Goal: Transaction & Acquisition: Purchase product/service

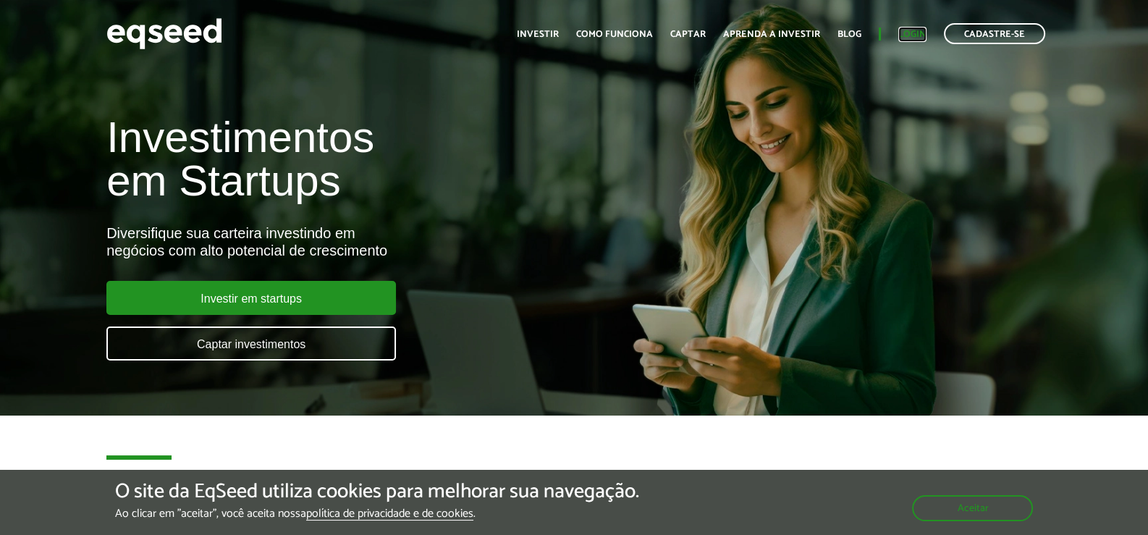
click at [917, 32] on link "Login" at bounding box center [913, 34] width 28 height 9
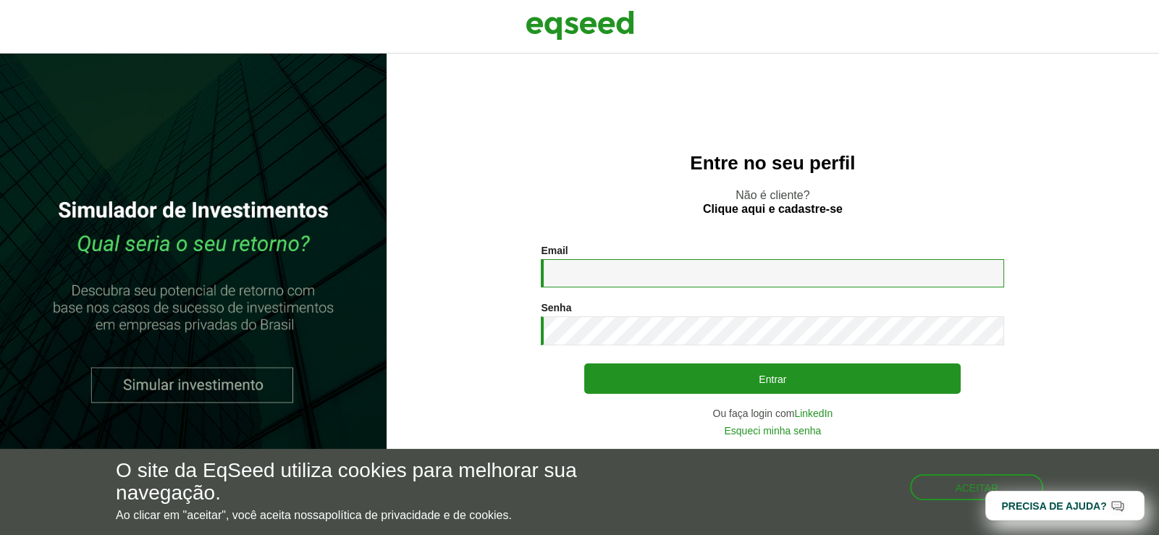
click at [652, 271] on input "Email *" at bounding box center [772, 273] width 463 height 28
type input "**********"
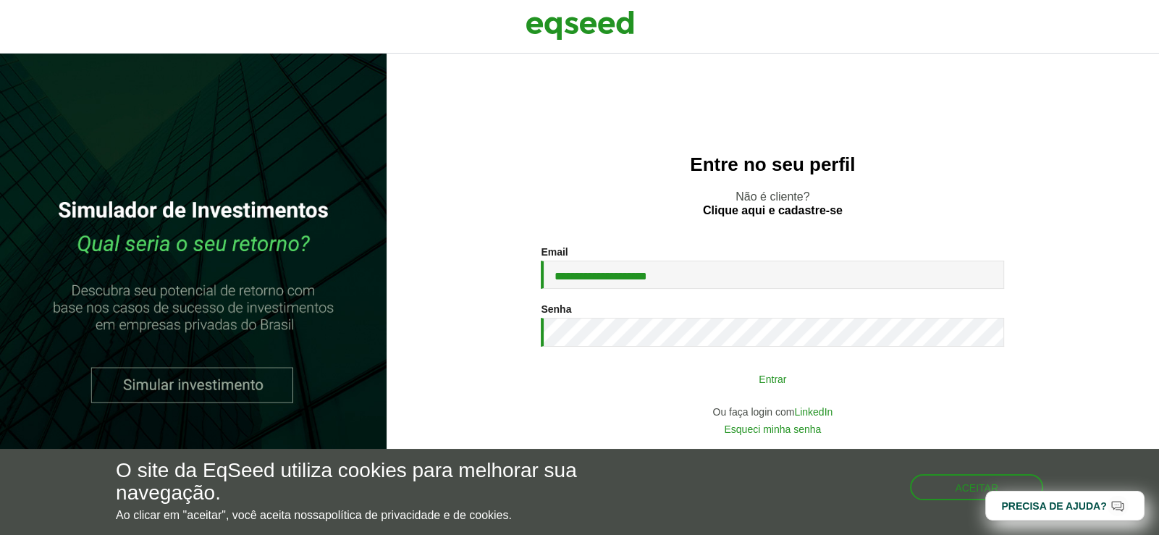
click at [644, 374] on button "Entrar" at bounding box center [772, 379] width 377 height 28
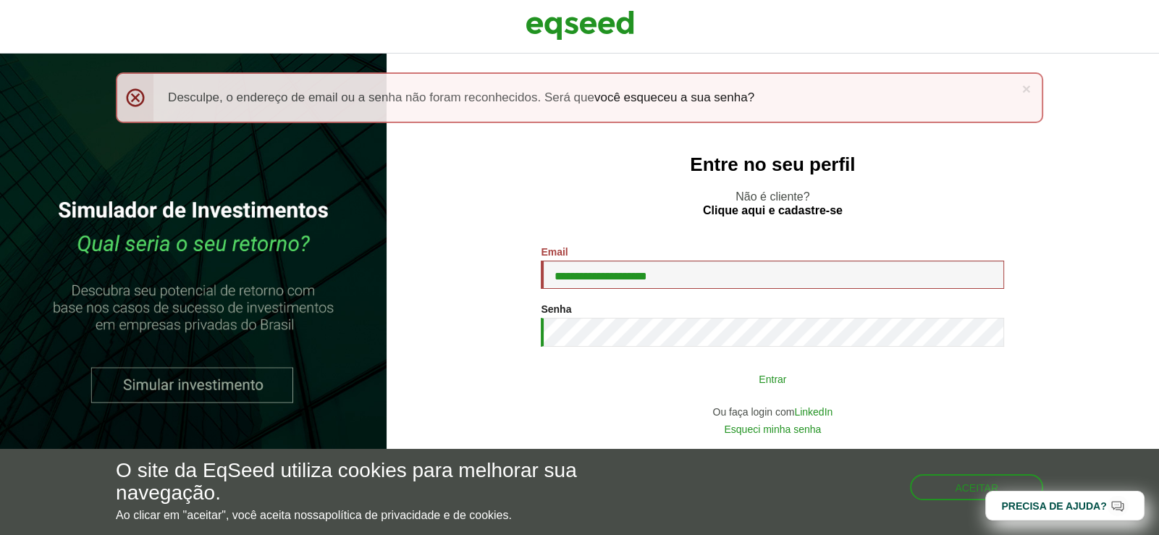
click at [681, 374] on button "Entrar" at bounding box center [772, 379] width 377 height 28
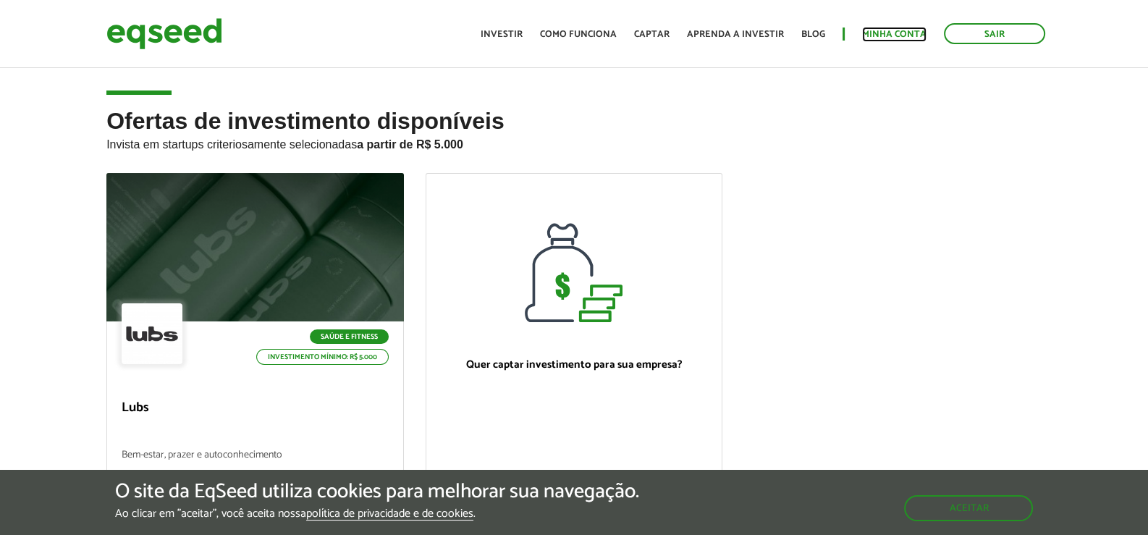
click at [878, 37] on link "Minha conta" at bounding box center [894, 34] width 64 height 9
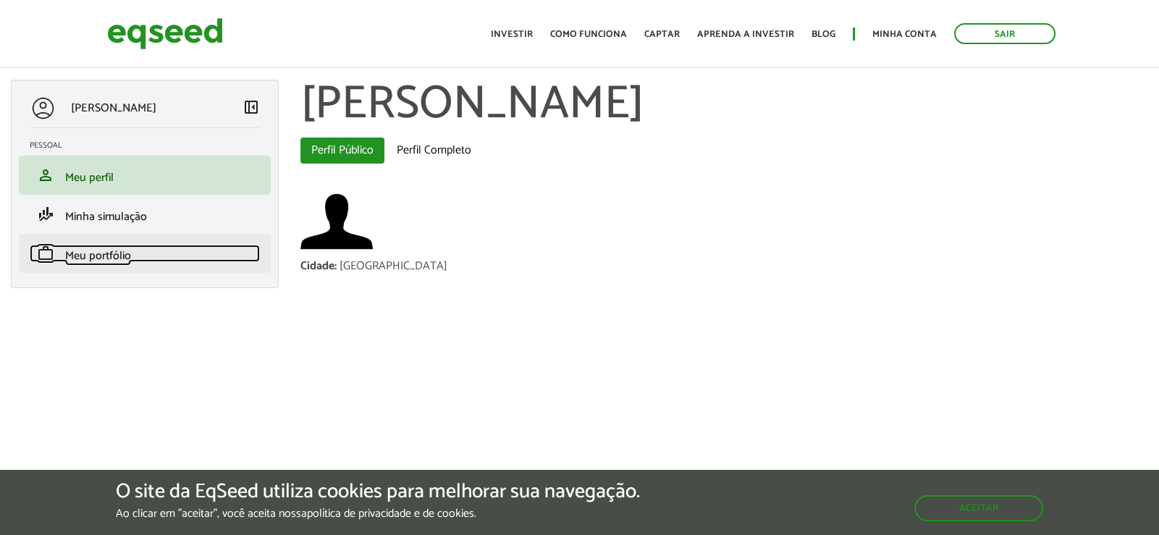
click at [94, 250] on span "Meu portfólio" at bounding box center [98, 256] width 66 height 20
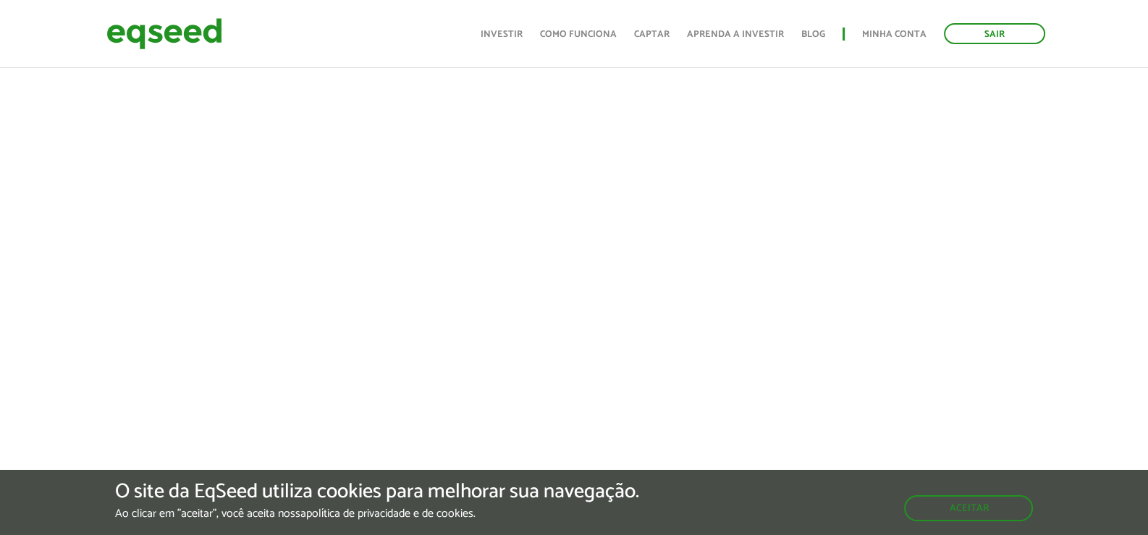
scroll to position [289, 0]
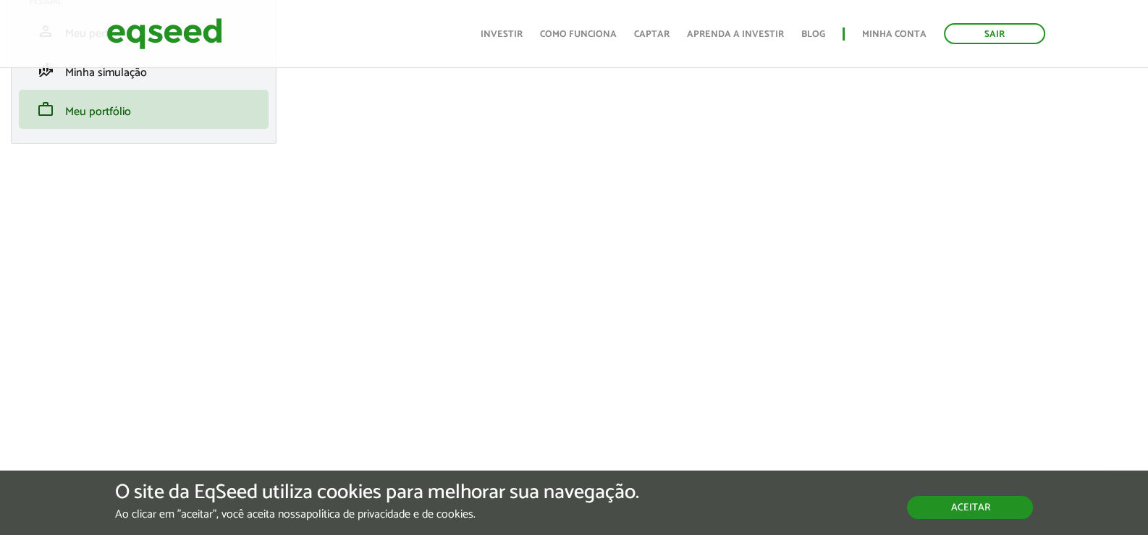
click at [949, 505] on button "Aceitar" at bounding box center [970, 507] width 126 height 23
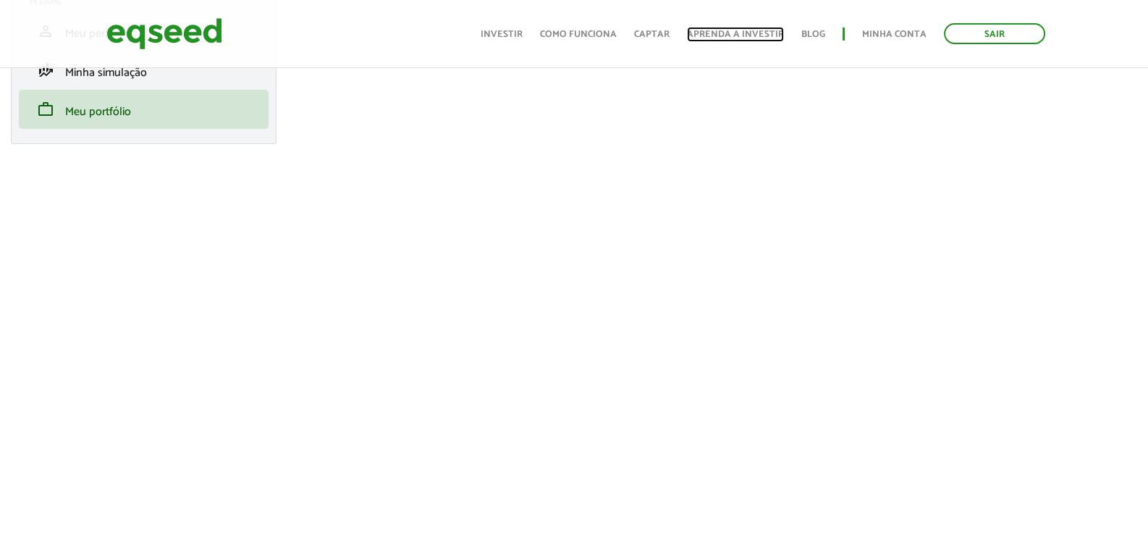
click at [739, 36] on link "Aprenda a investir" at bounding box center [735, 34] width 97 height 9
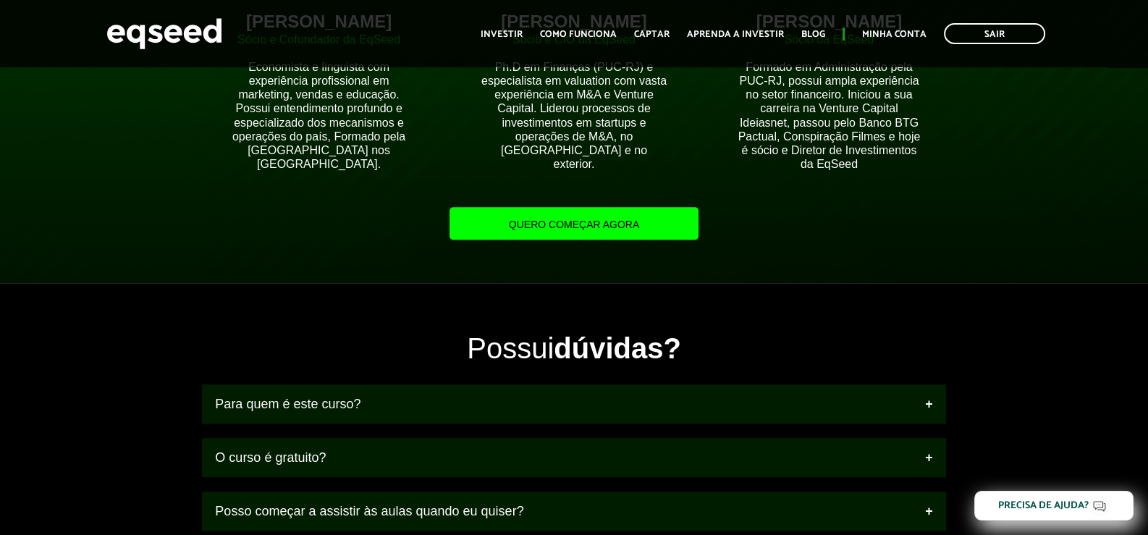
scroll to position [1111, 0]
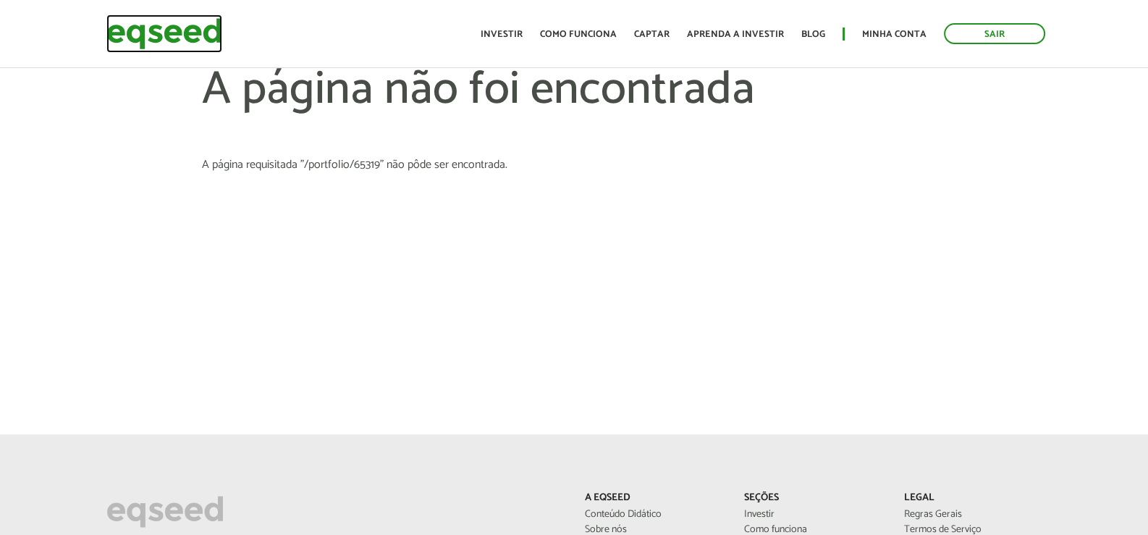
click at [159, 28] on img at bounding box center [164, 33] width 116 height 38
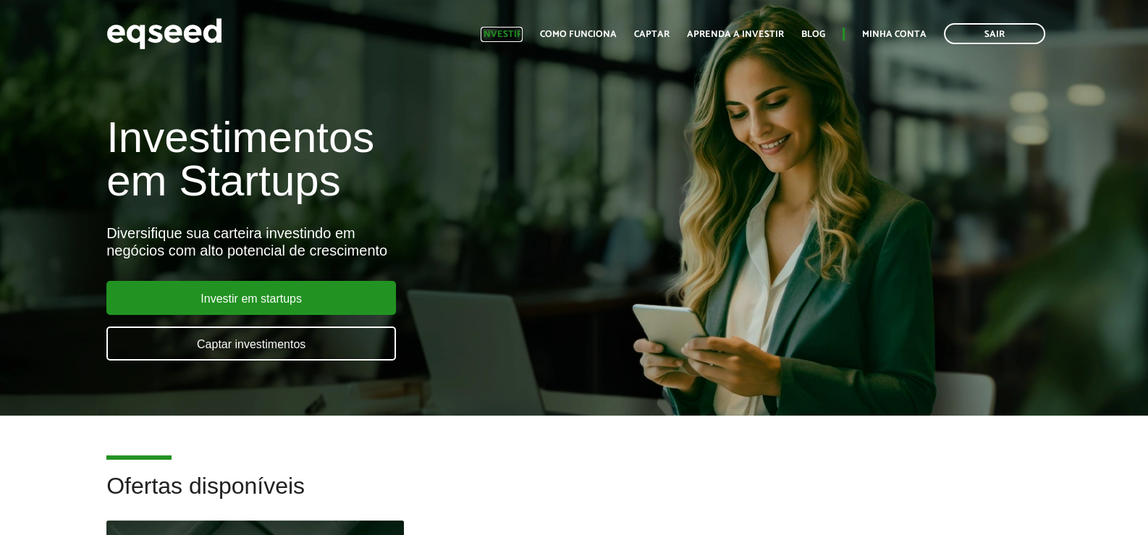
click at [515, 35] on link "Investir" at bounding box center [502, 34] width 42 height 9
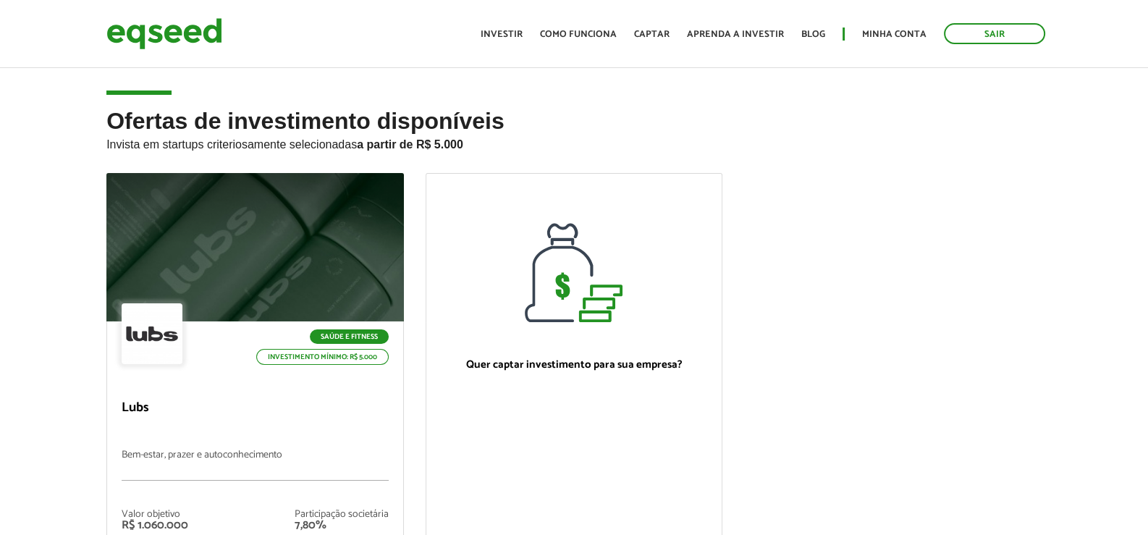
scroll to position [217, 0]
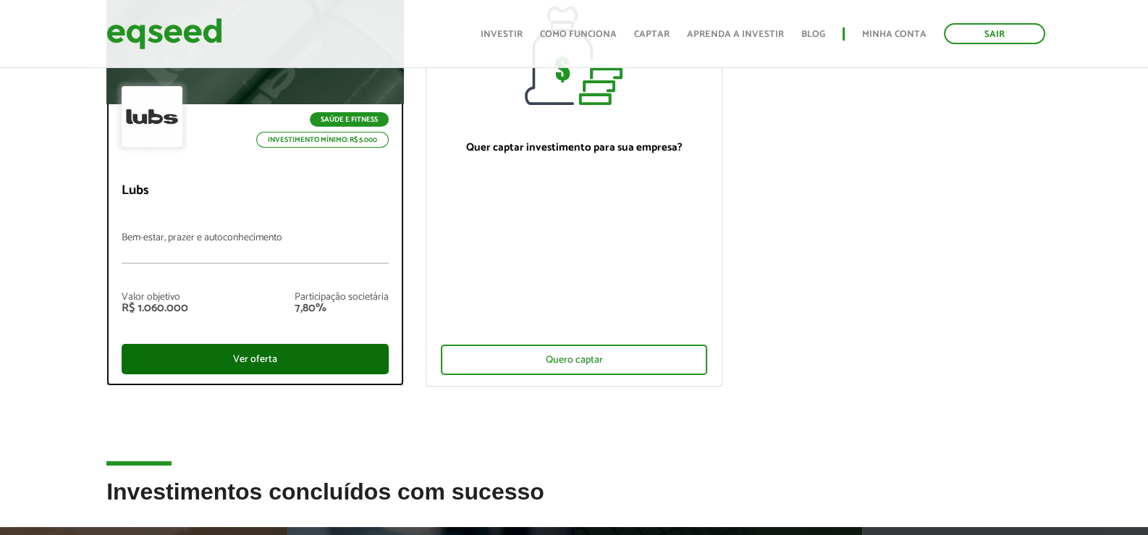
click at [248, 368] on div "Ver oferta" at bounding box center [255, 359] width 267 height 30
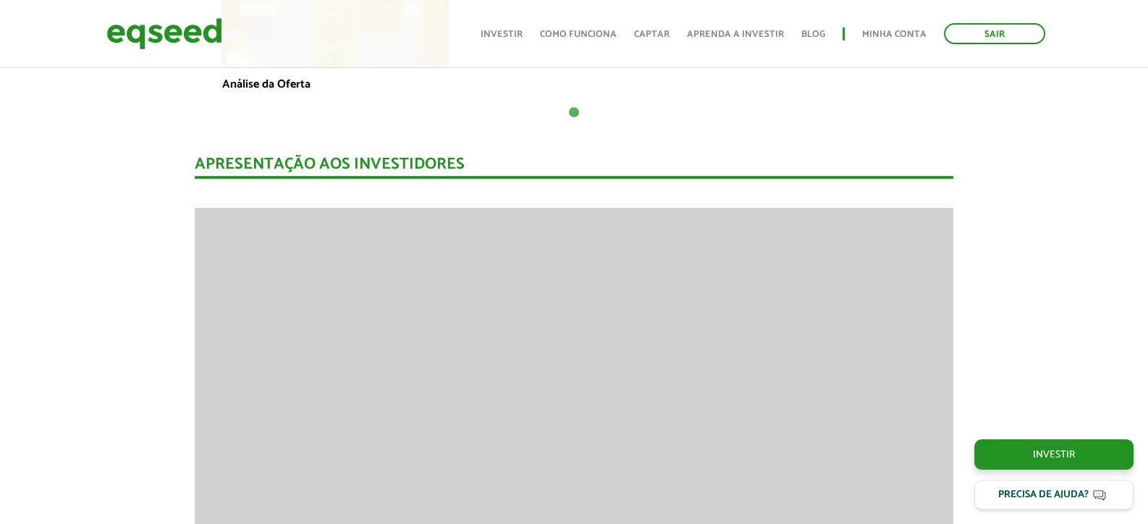
scroll to position [1375, 0]
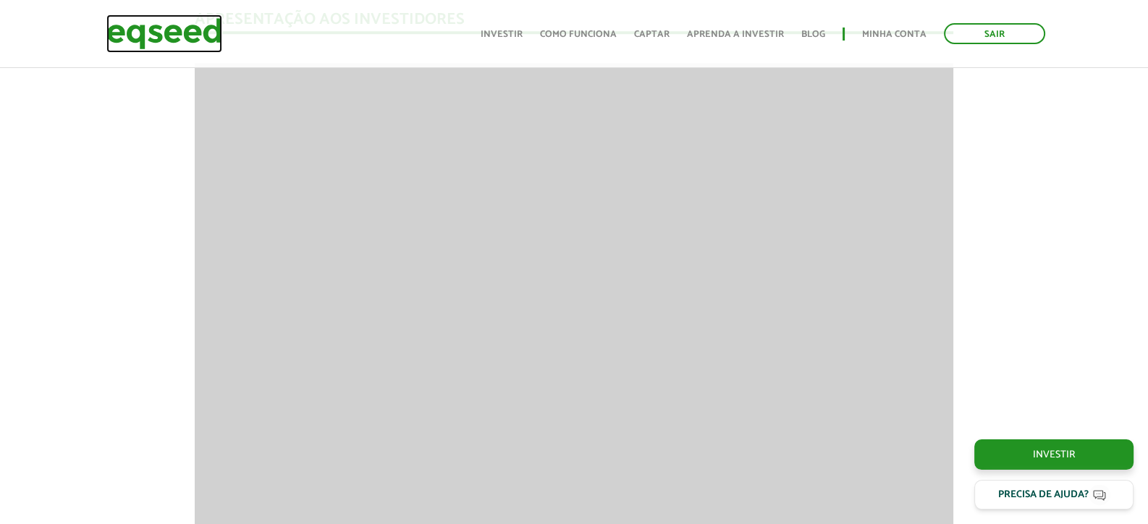
click at [182, 27] on img at bounding box center [164, 33] width 116 height 38
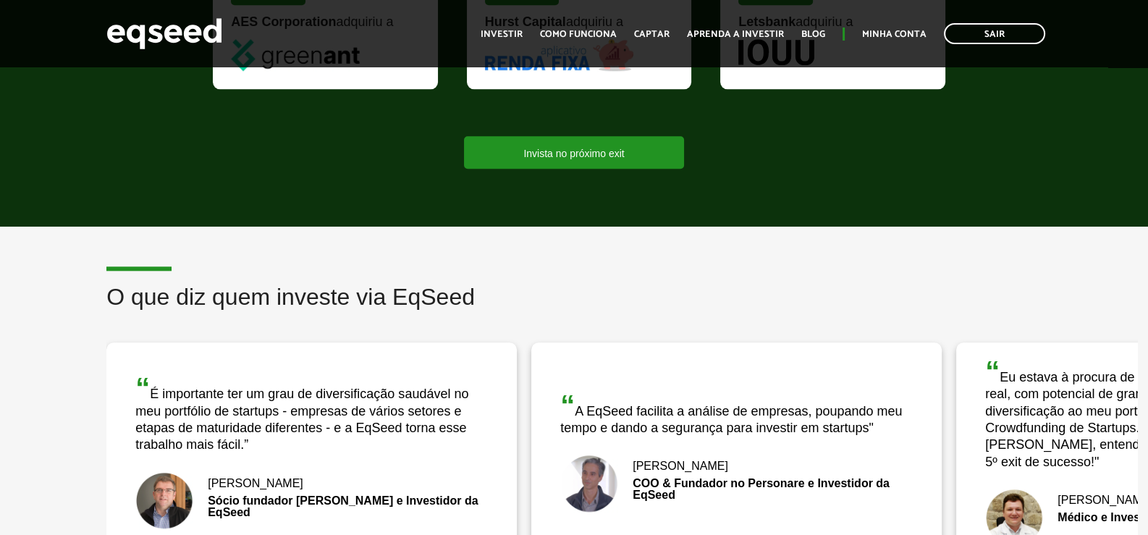
scroll to position [2172, 0]
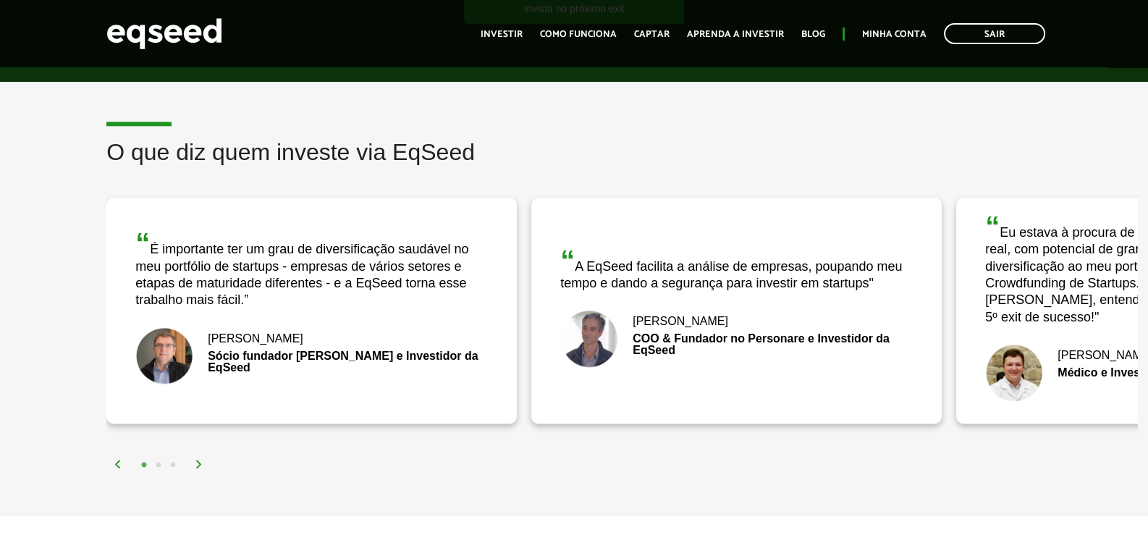
click at [200, 460] on img at bounding box center [199, 464] width 9 height 9
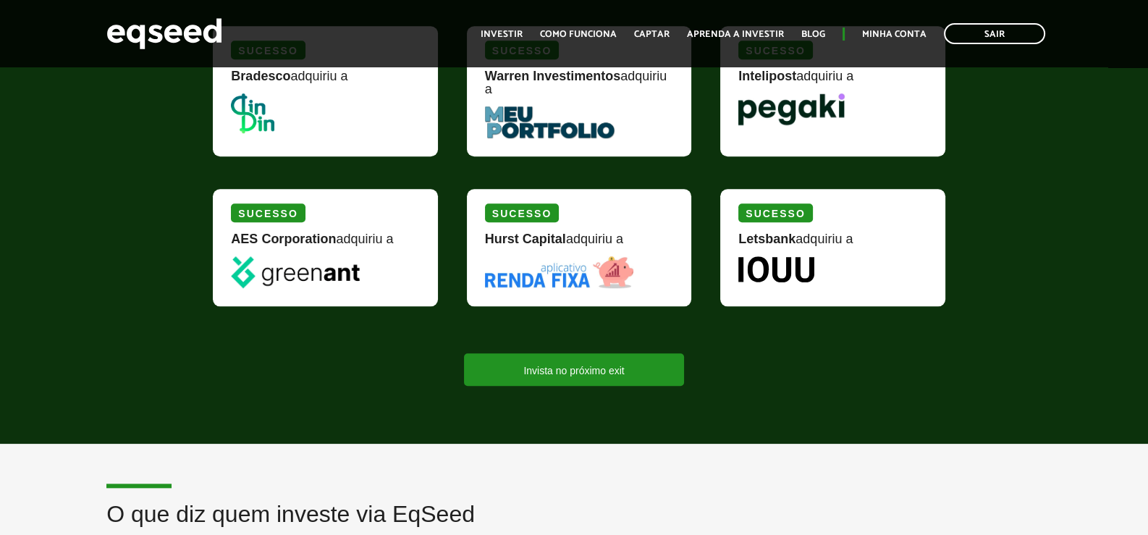
scroll to position [1303, 0]
